Goal: Task Accomplishment & Management: Complete application form

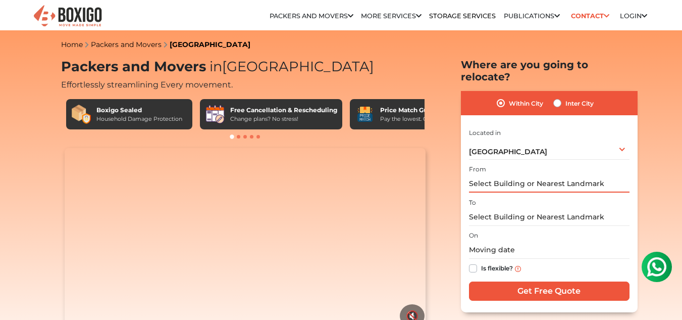
click at [501, 175] on input "text" at bounding box center [549, 184] width 161 height 18
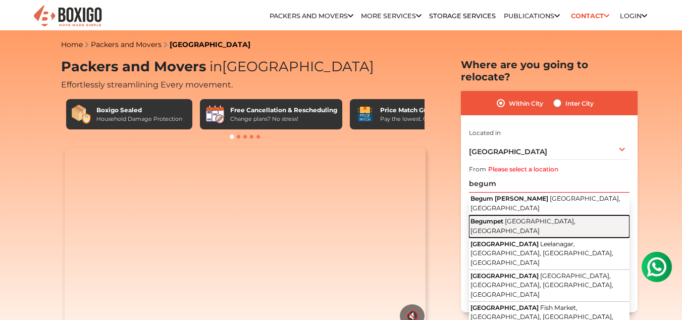
click at [509, 217] on span "[GEOGRAPHIC_DATA], [GEOGRAPHIC_DATA]" at bounding box center [523, 225] width 105 height 17
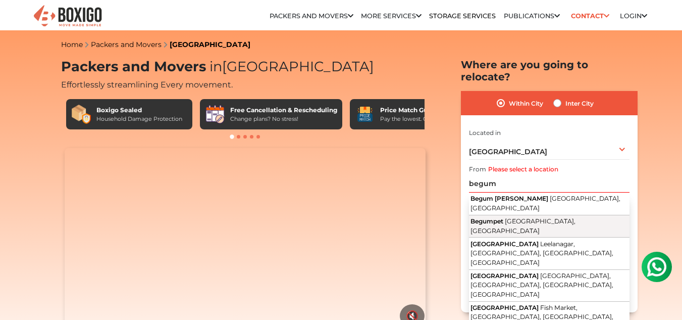
type input "Begumpet, [GEOGRAPHIC_DATA], [GEOGRAPHIC_DATA]"
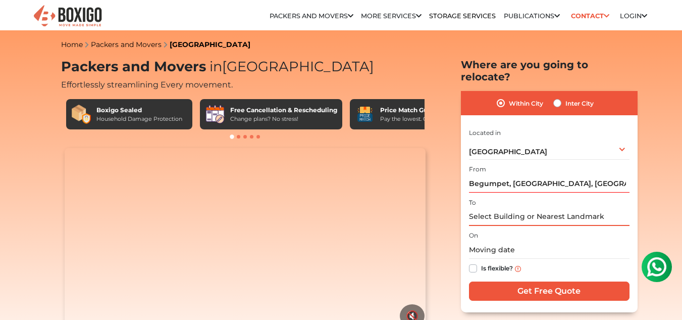
click at [498, 208] on input "text" at bounding box center [549, 217] width 161 height 18
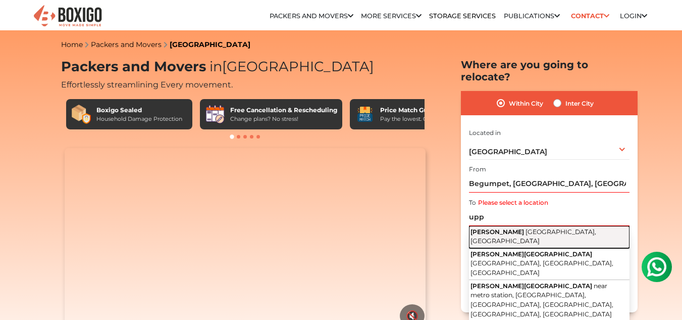
click at [492, 228] on span "[GEOGRAPHIC_DATA], [GEOGRAPHIC_DATA]" at bounding box center [534, 236] width 126 height 17
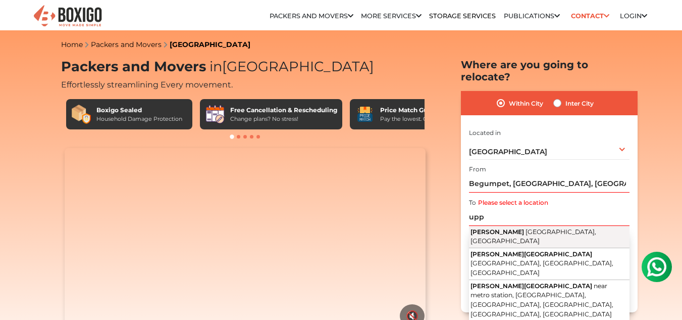
type input "[GEOGRAPHIC_DATA], [GEOGRAPHIC_DATA], [GEOGRAPHIC_DATA]"
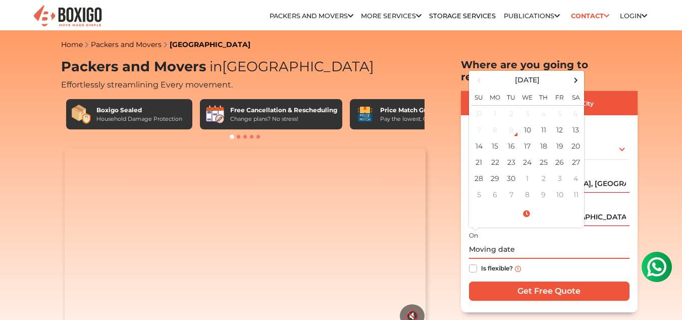
click at [488, 242] on input "text" at bounding box center [549, 250] width 161 height 18
click at [494, 154] on td "22" at bounding box center [495, 162] width 16 height 16
type input "09/22/2025 12:00 AM"
click at [532, 241] on input "09/22/2025 12:00 AM" at bounding box center [549, 250] width 161 height 18
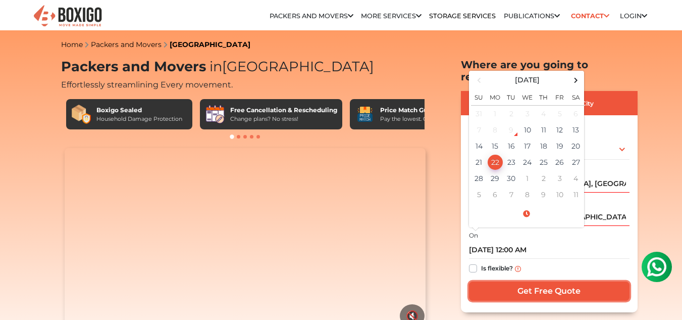
click at [533, 281] on input "Get Free Quote" at bounding box center [549, 290] width 161 height 19
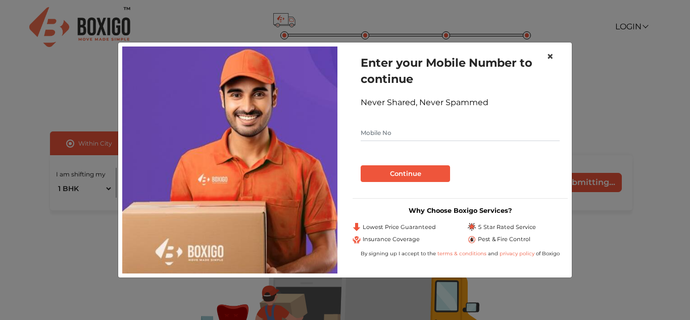
click at [546, 54] on span "×" at bounding box center [549, 56] width 7 height 15
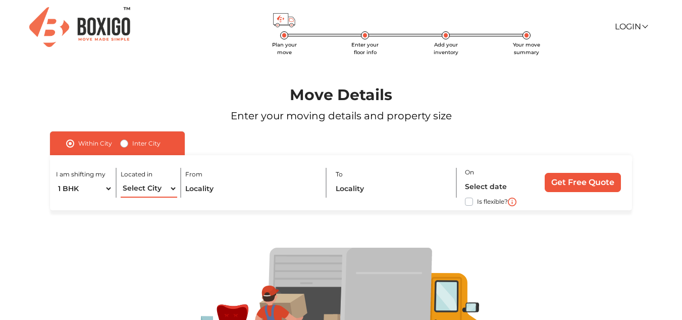
click at [168, 189] on select "Select City [GEOGRAPHIC_DATA] [GEOGRAPHIC_DATA] [GEOGRAPHIC_DATA] [GEOGRAPHIC_D…" at bounding box center [149, 189] width 57 height 18
select select "[GEOGRAPHIC_DATA]"
click at [121, 180] on select "Select City [GEOGRAPHIC_DATA] [GEOGRAPHIC_DATA] [GEOGRAPHIC_DATA] [GEOGRAPHIC_D…" at bounding box center [149, 189] width 57 height 18
click at [199, 188] on input "text" at bounding box center [251, 189] width 133 height 18
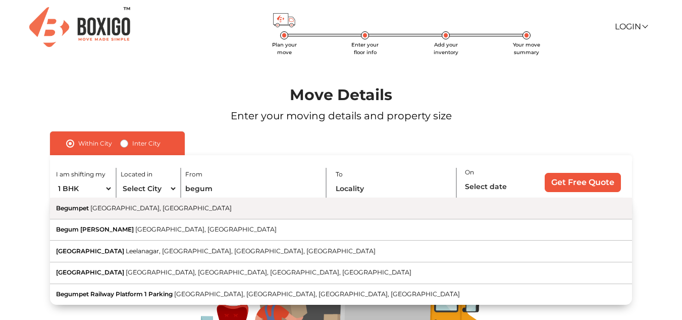
click at [131, 210] on span "[GEOGRAPHIC_DATA], [GEOGRAPHIC_DATA]" at bounding box center [160, 208] width 141 height 8
type input "Begumpet, [GEOGRAPHIC_DATA], [GEOGRAPHIC_DATA]"
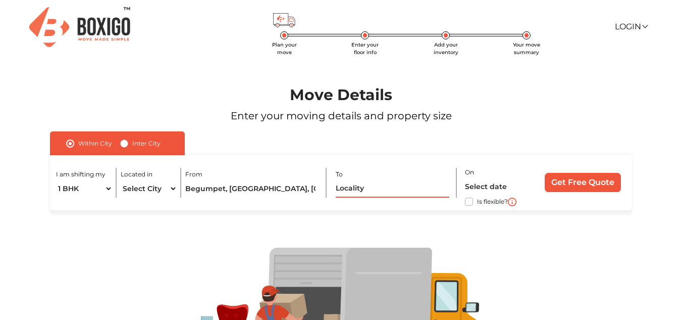
click at [355, 192] on input "text" at bounding box center [393, 189] width 114 height 18
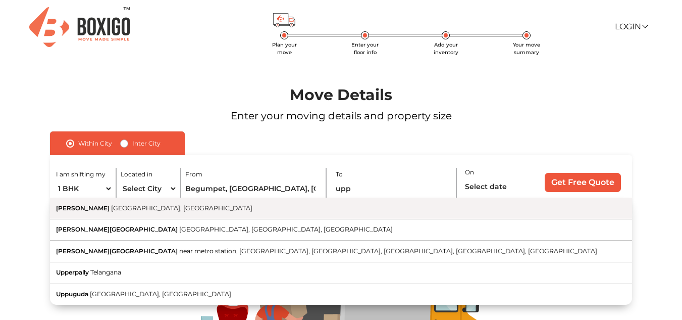
click at [117, 210] on span "[GEOGRAPHIC_DATA], [GEOGRAPHIC_DATA]" at bounding box center [181, 208] width 141 height 8
type input "[GEOGRAPHIC_DATA], [GEOGRAPHIC_DATA], [GEOGRAPHIC_DATA]"
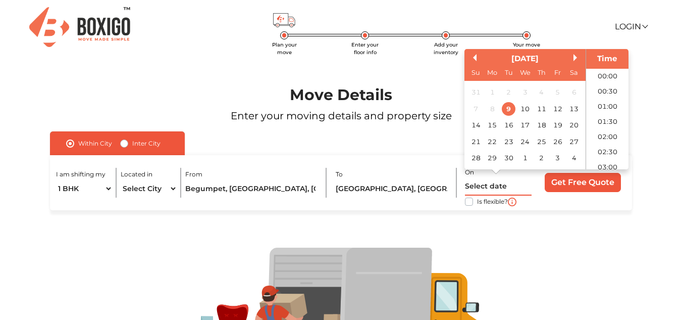
scroll to position [579, 0]
click at [497, 189] on input "text" at bounding box center [498, 187] width 67 height 18
click at [490, 138] on div "22" at bounding box center [493, 142] width 14 height 14
type input "[DATE] 12:00 AM"
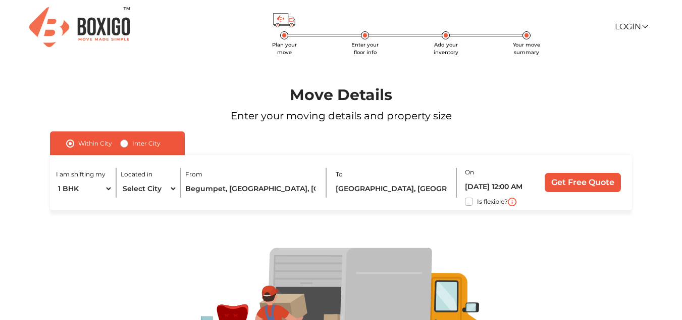
click at [577, 211] on div at bounding box center [341, 316] width 643 height 212
click at [578, 182] on input "Get Free Quote" at bounding box center [583, 182] width 76 height 19
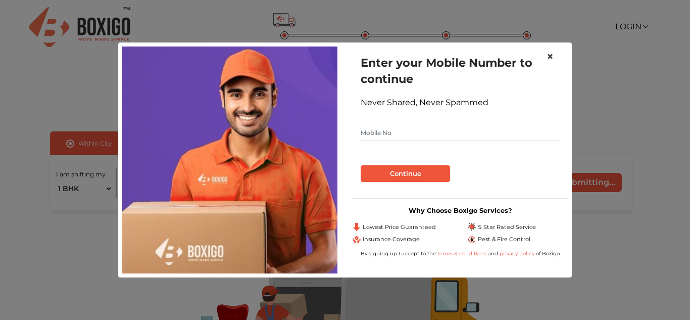
click at [549, 54] on span "×" at bounding box center [549, 56] width 7 height 15
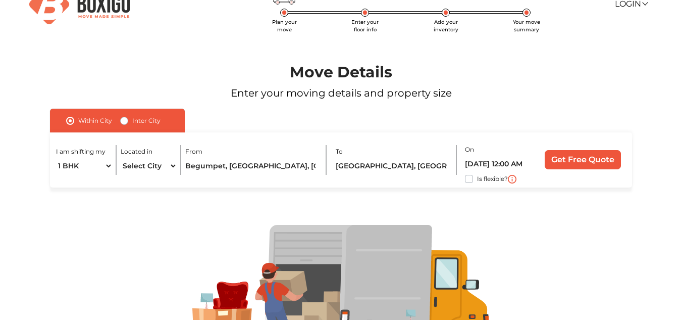
scroll to position [21, 0]
